Goal: Transaction & Acquisition: Obtain resource

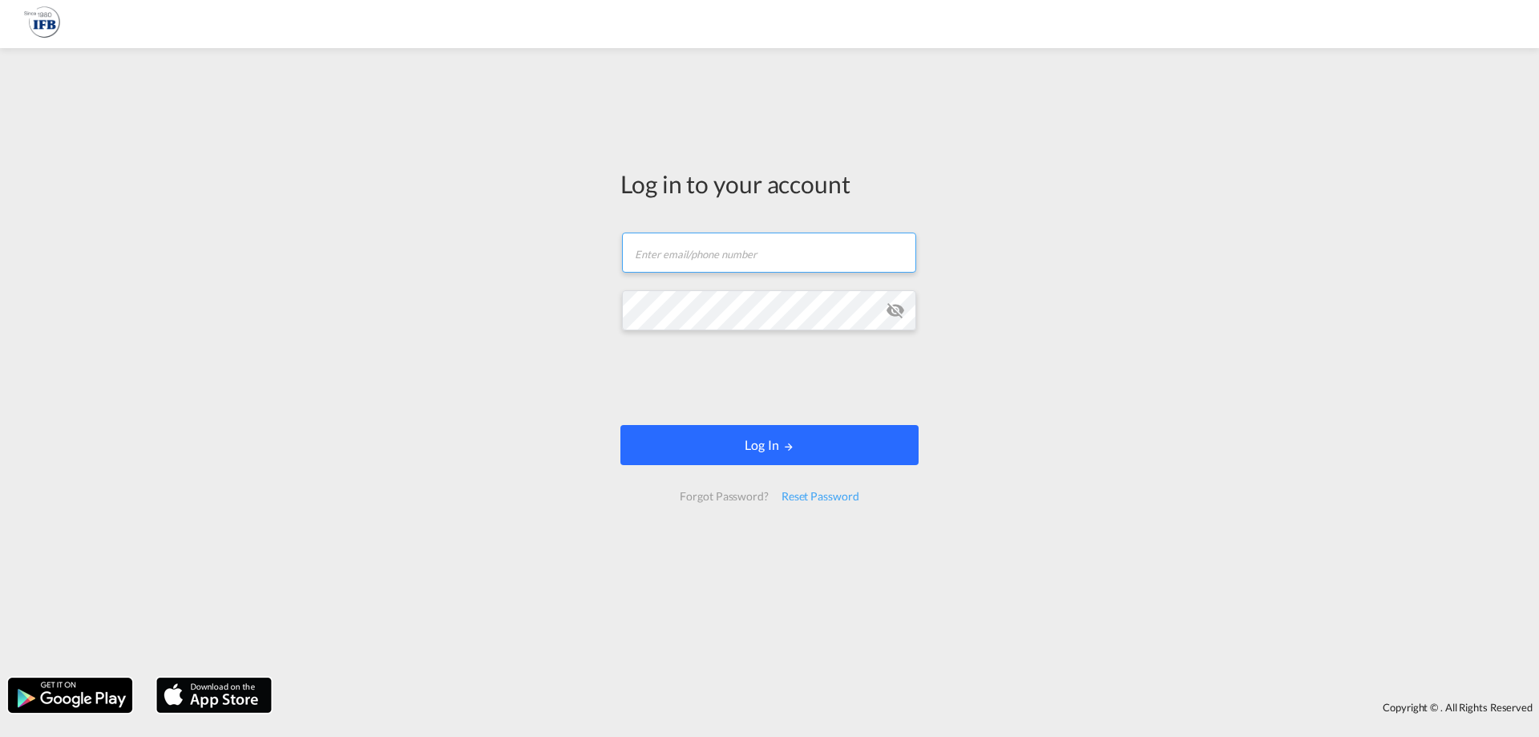
type input "s.lequeux@france-ifbgroup.net"
click at [759, 433] on button "Log In" at bounding box center [769, 445] width 298 height 40
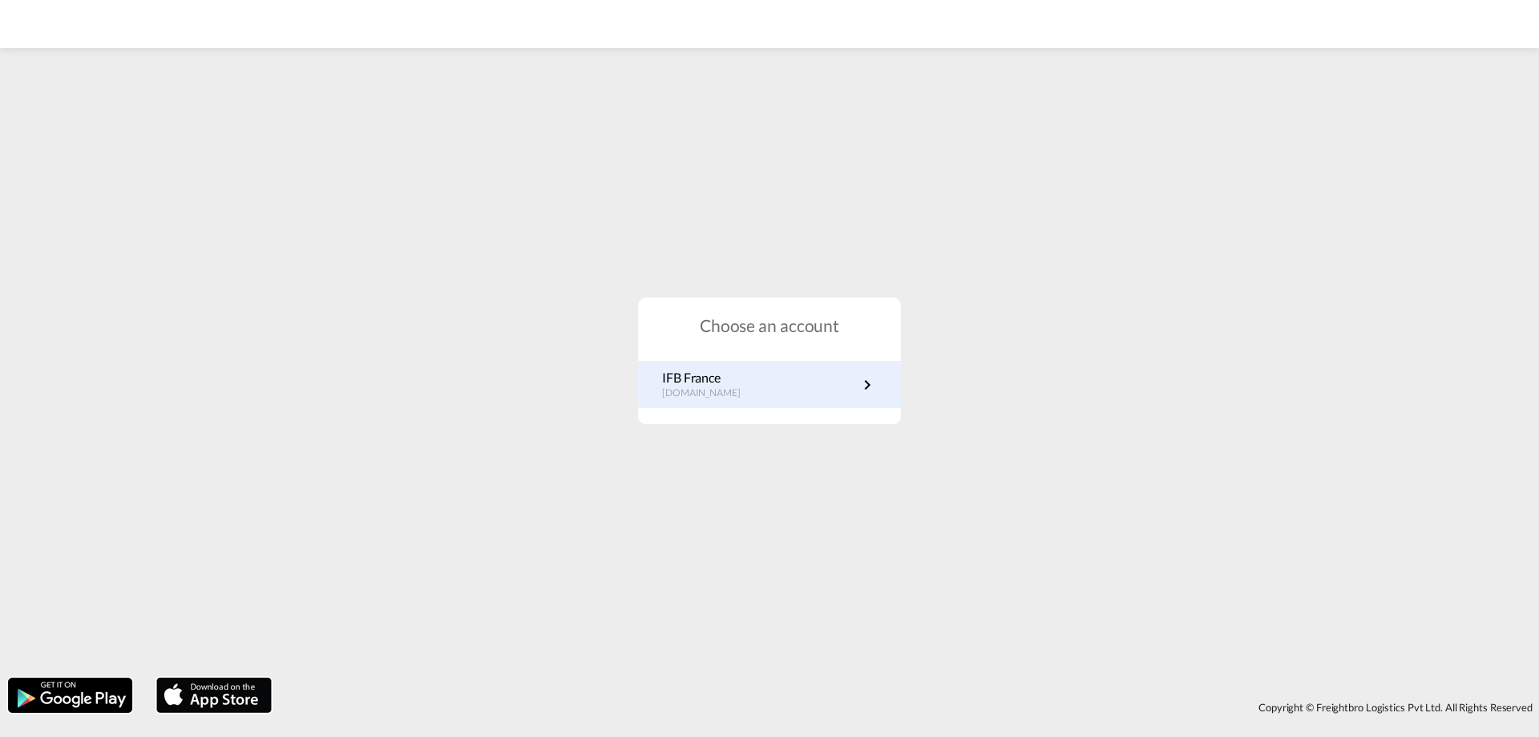
click at [745, 397] on link "IFB France fr.portal.ifb.com" at bounding box center [769, 384] width 215 height 31
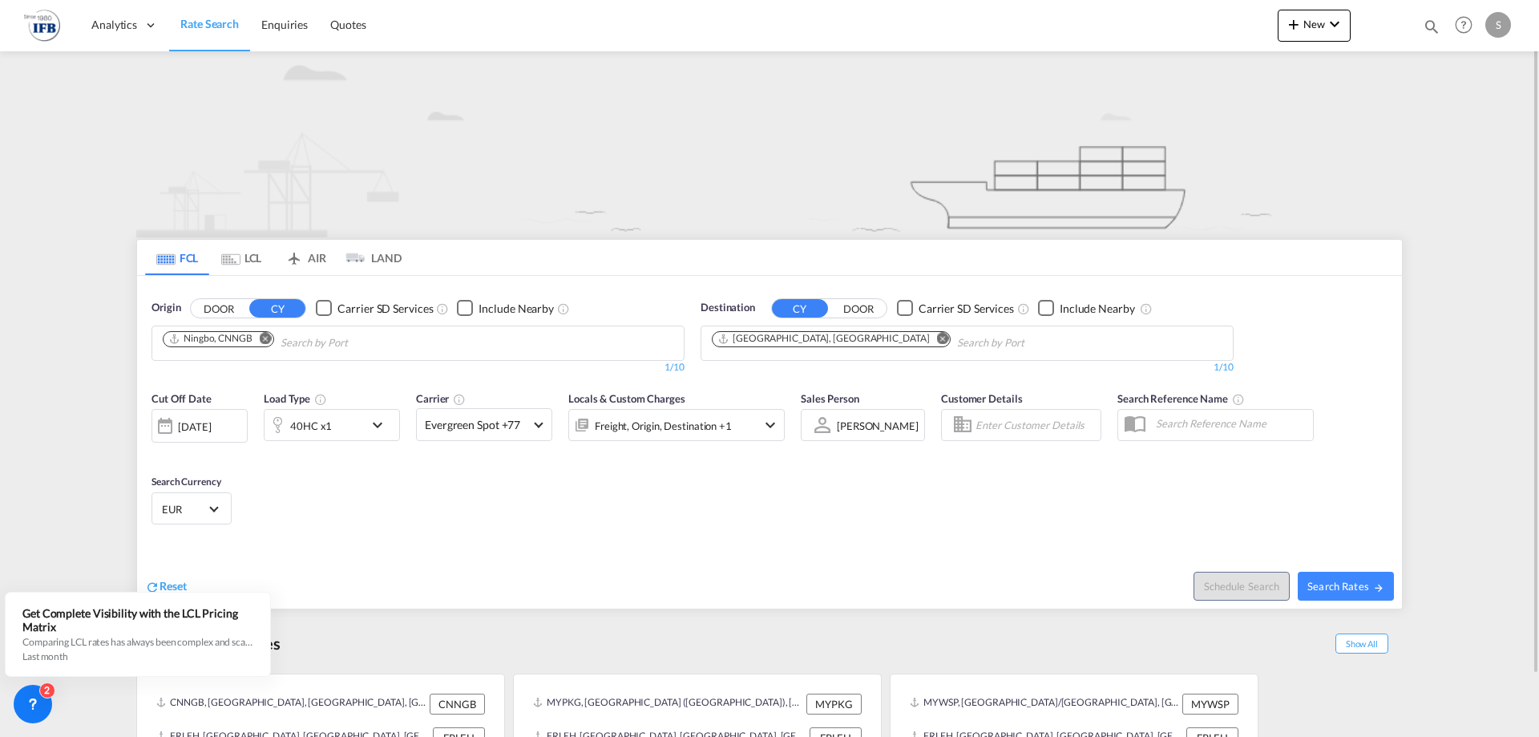
click at [265, 337] on md-icon "Remove" at bounding box center [266, 338] width 12 height 12
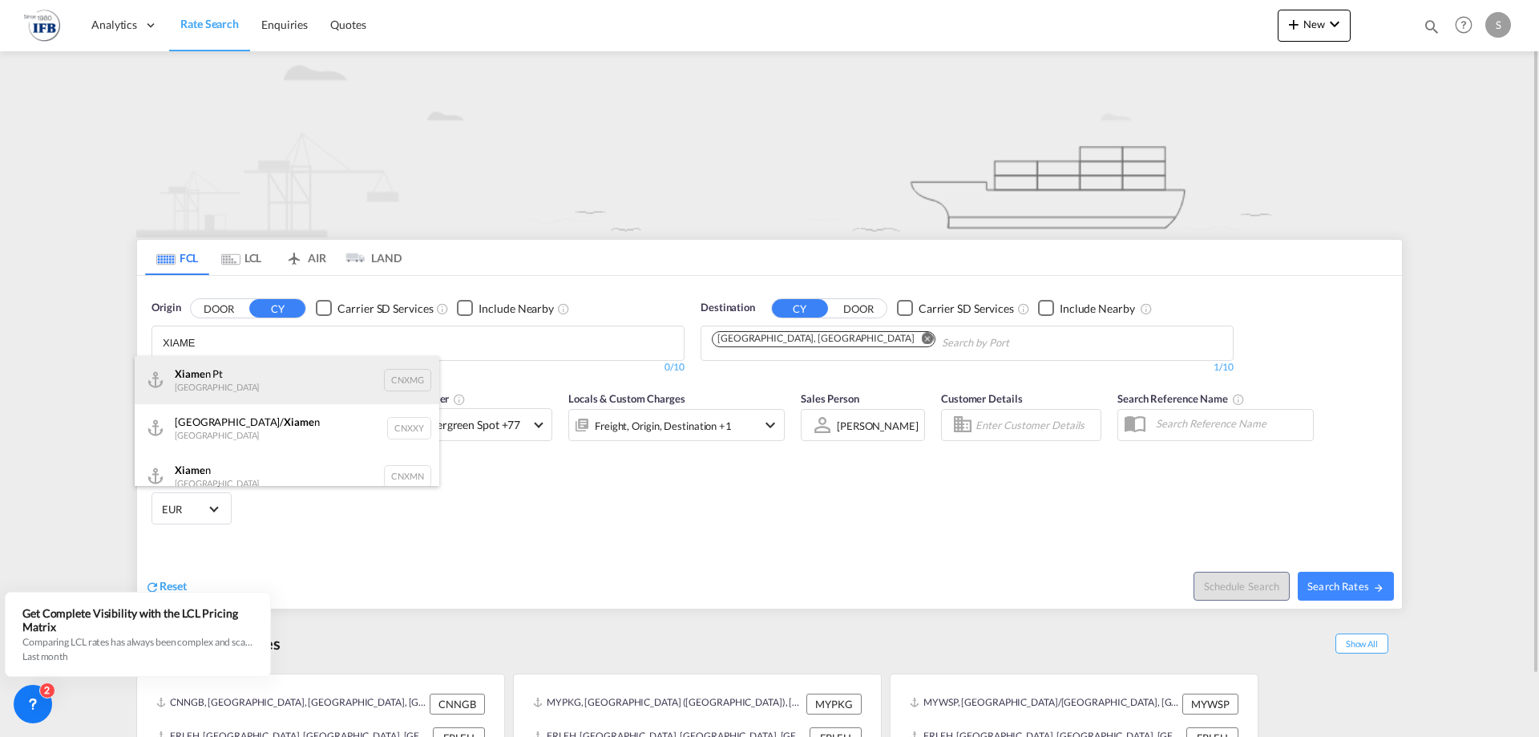
type input "XIAME"
click at [252, 380] on div "Xiame n Pt China CNXMG" at bounding box center [287, 380] width 305 height 48
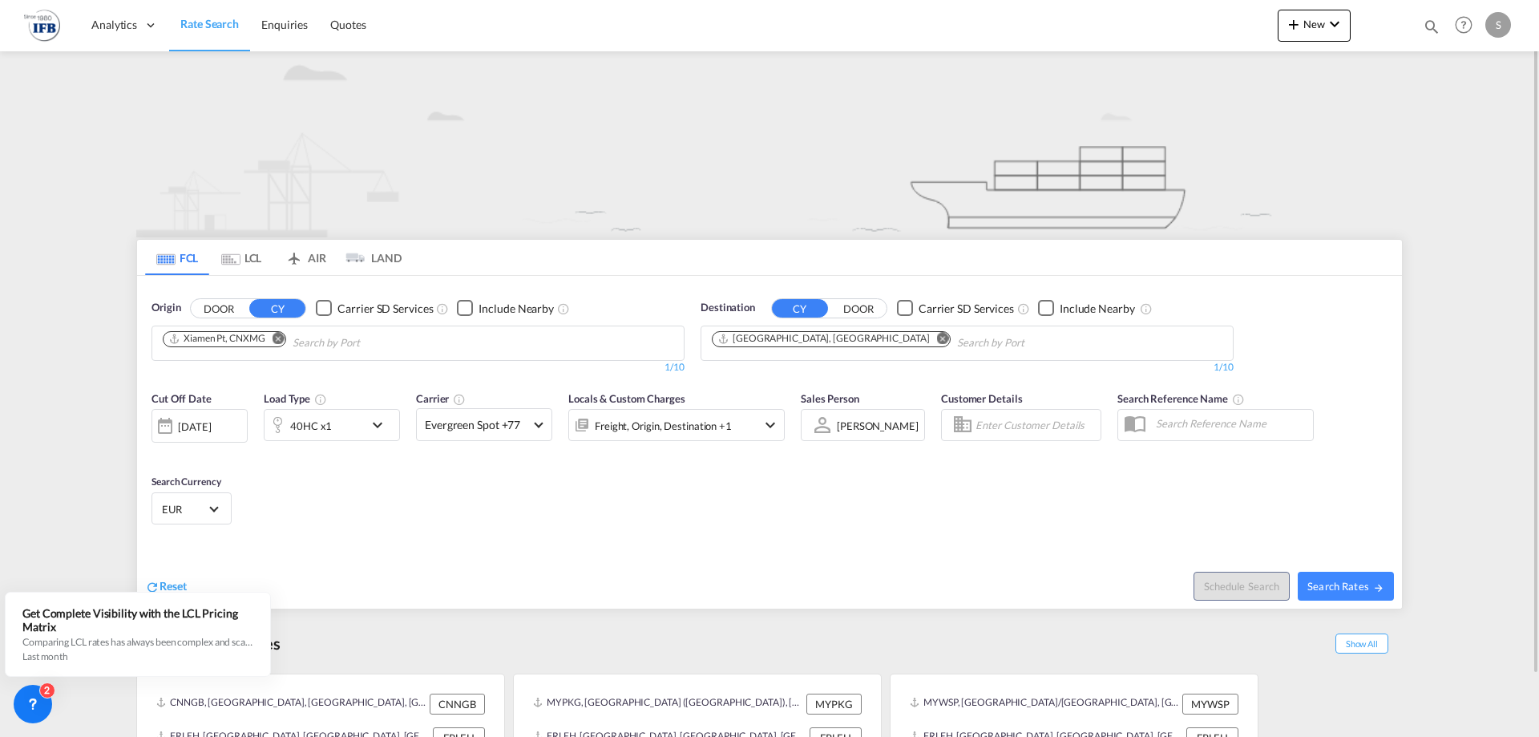
click at [211, 423] on div "[DATE]" at bounding box center [194, 426] width 33 height 14
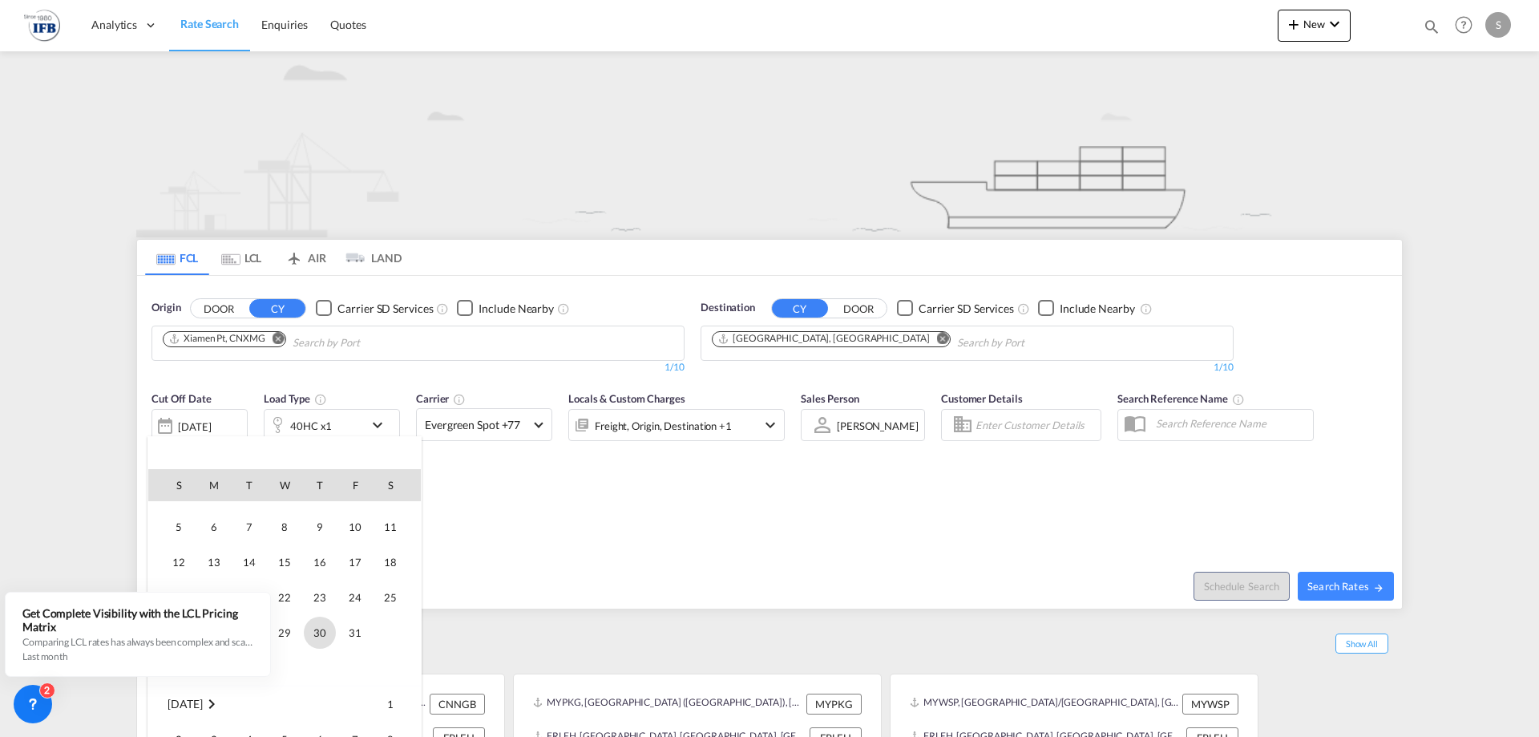
scroll to position [798, 0]
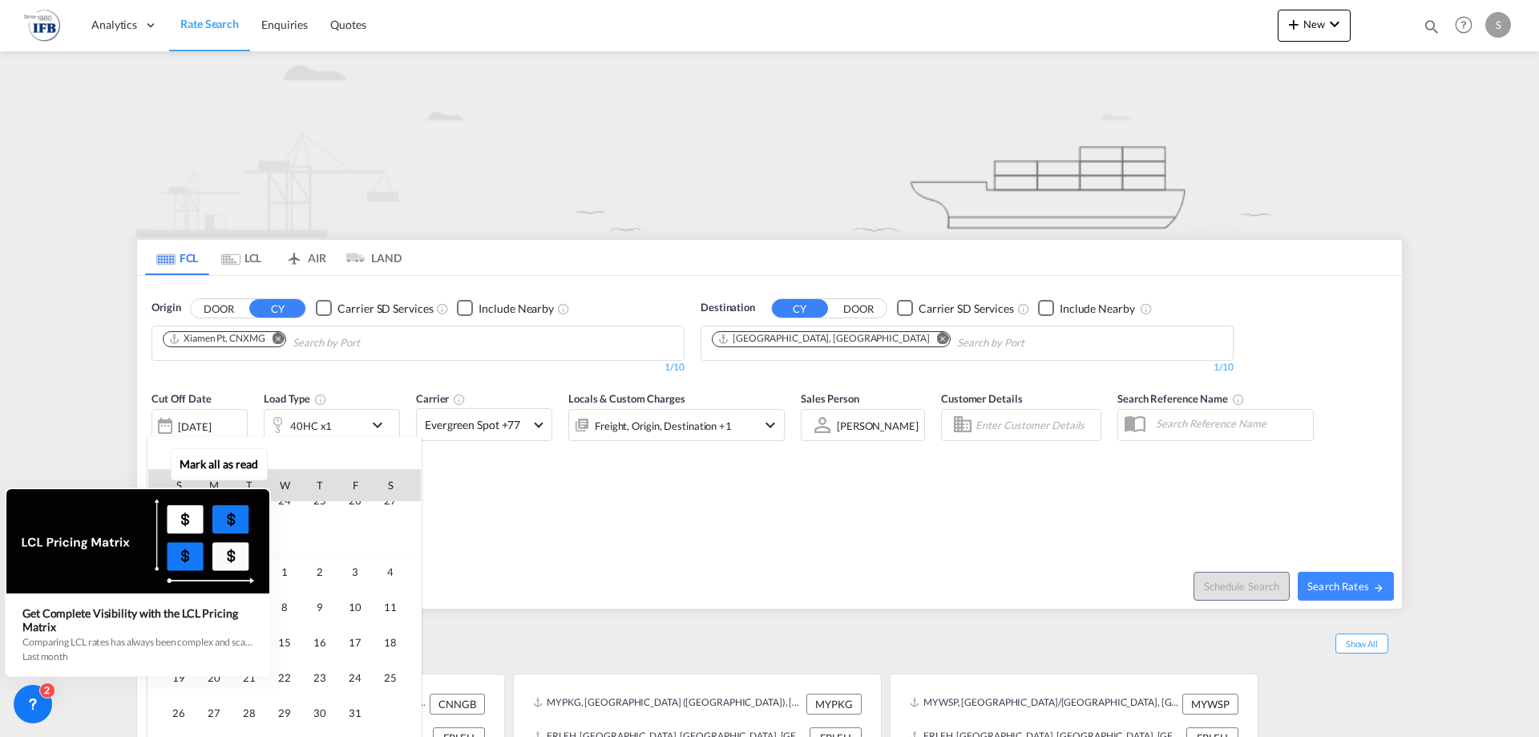
click at [286, 571] on div "Mark all as read Get Complete Visibility with the LCL Pricing Matrix Comparing …" at bounding box center [142, 566] width 290 height 222
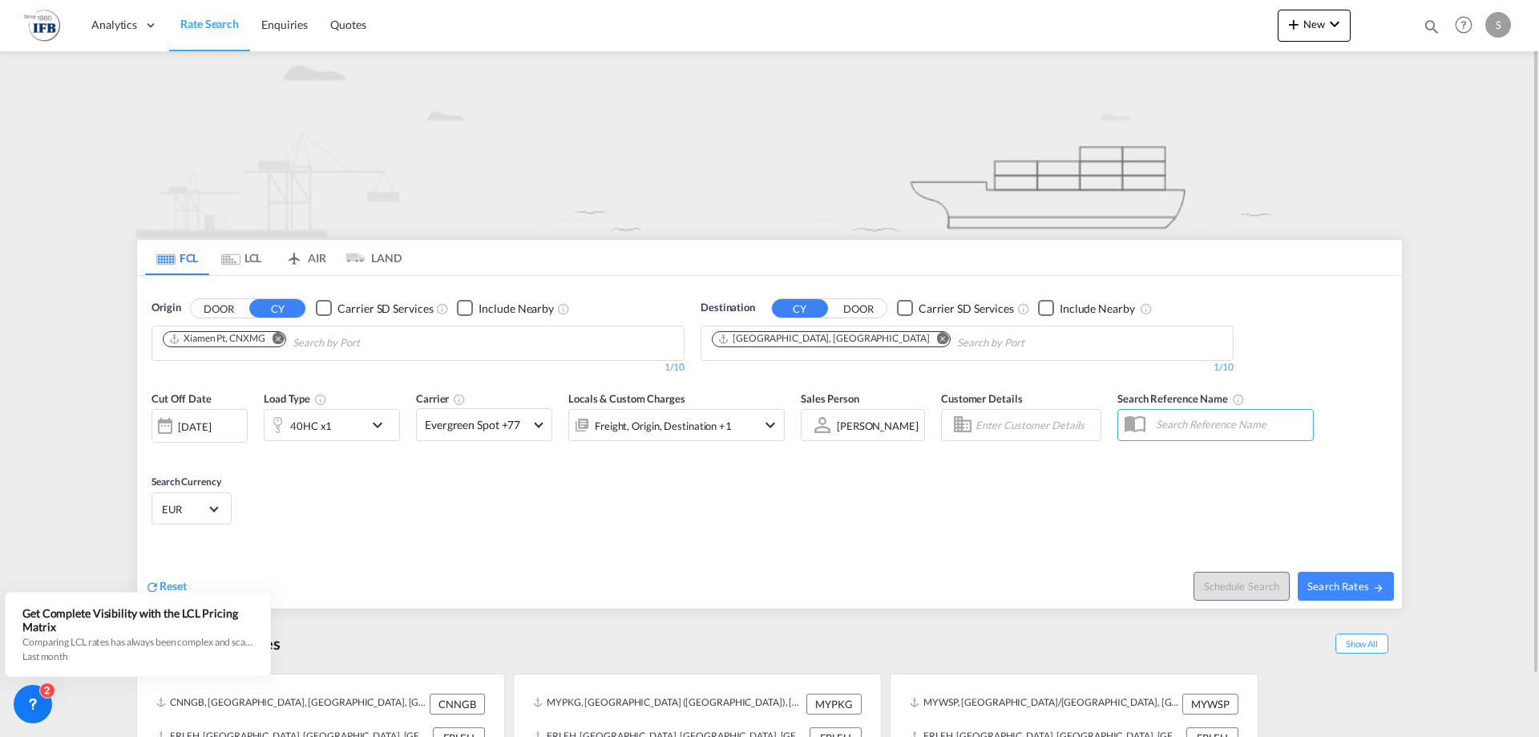
click at [195, 412] on div "[DATE]" at bounding box center [200, 426] width 96 height 34
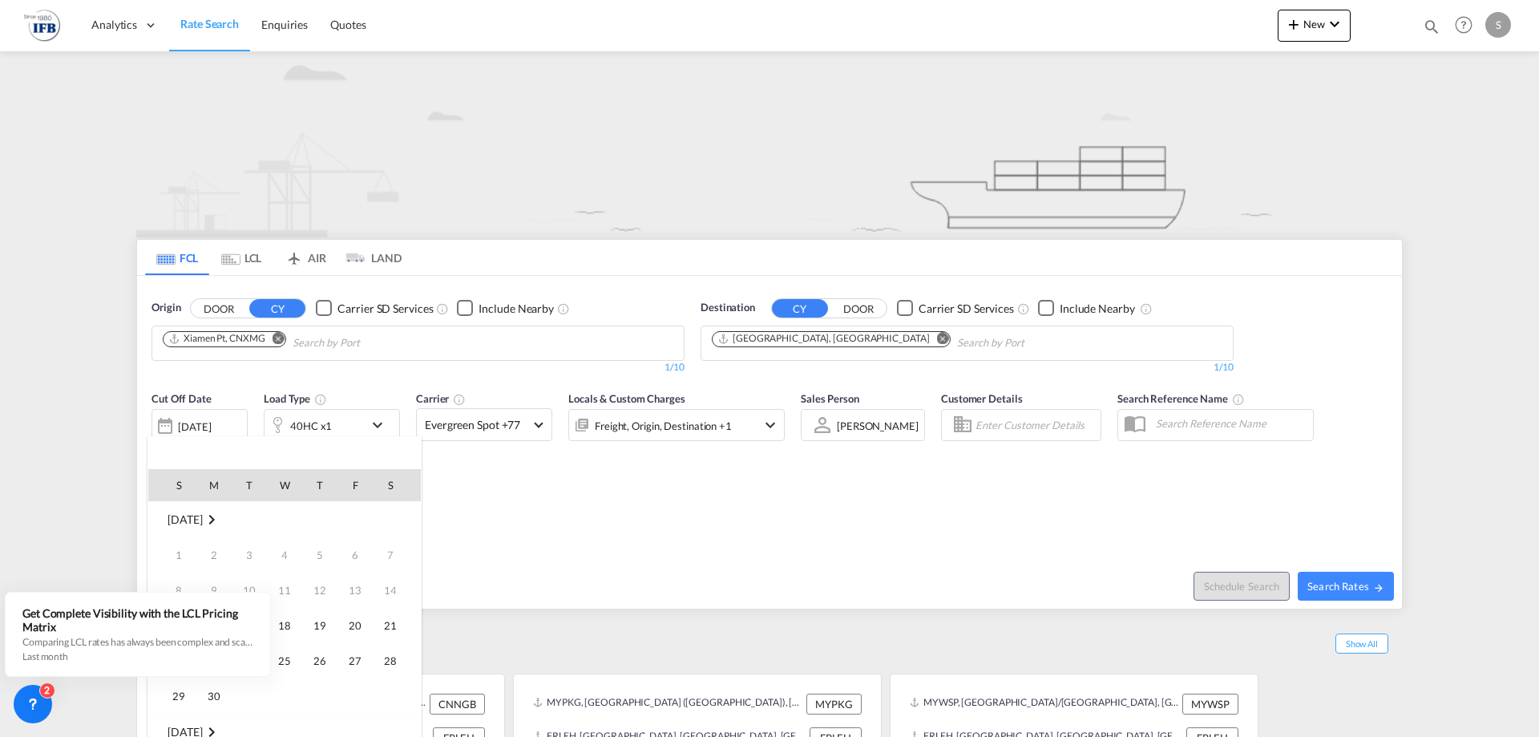
scroll to position [637, 0]
click at [287, 729] on span "1" at bounding box center [285, 732] width 32 height 32
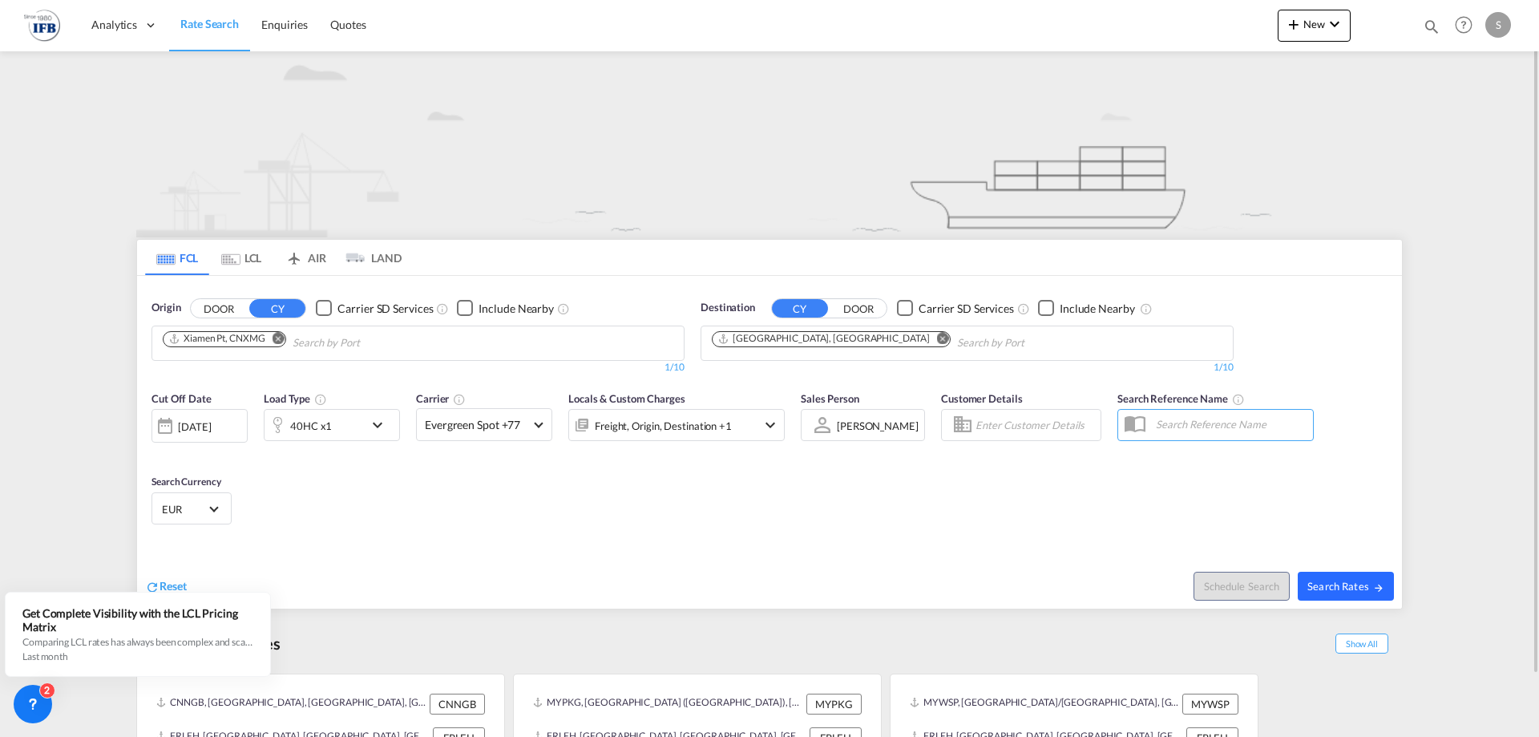
click at [1325, 595] on button "Search Rates" at bounding box center [1346, 586] width 96 height 29
type input "CNXMG to FRLEH / [DATE]"
